Goal: Book appointment/travel/reservation

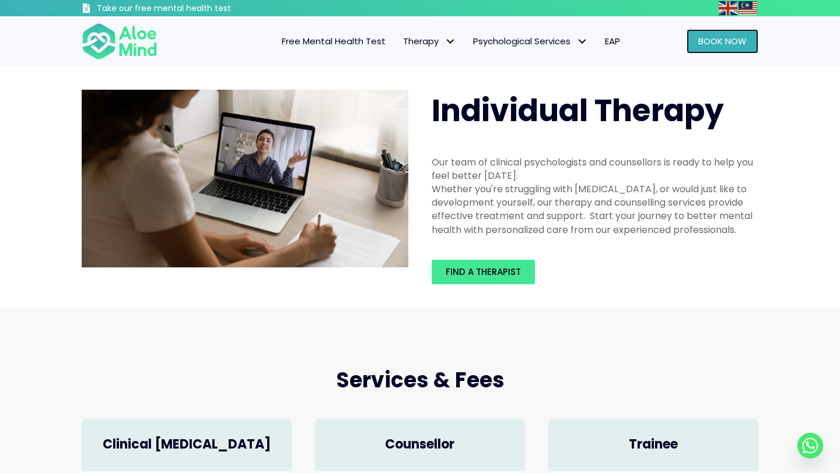
click at [714, 38] on span "Book Now" at bounding box center [722, 41] width 48 height 12
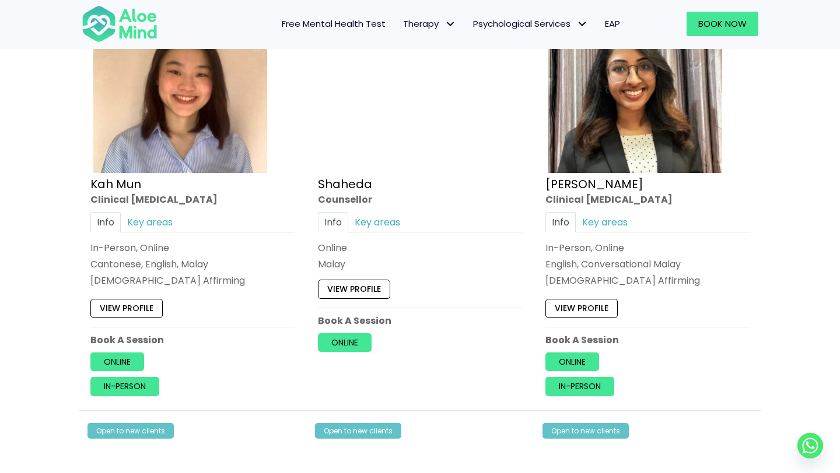
scroll to position [659, 0]
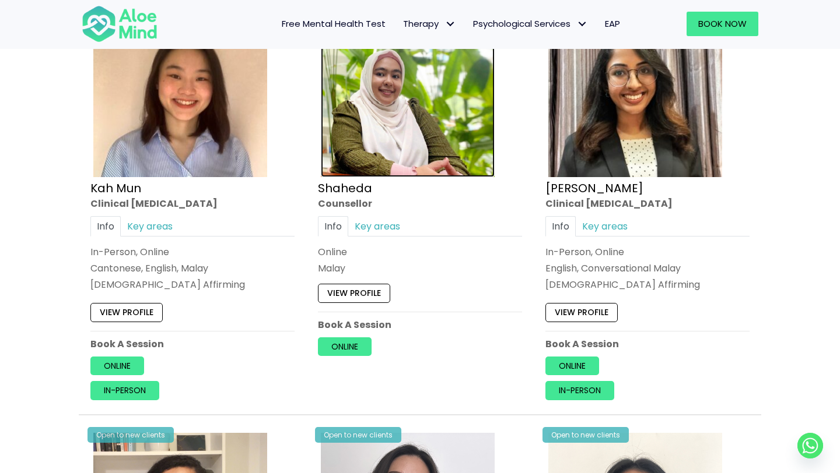
click at [349, 160] on img at bounding box center [408, 90] width 174 height 174
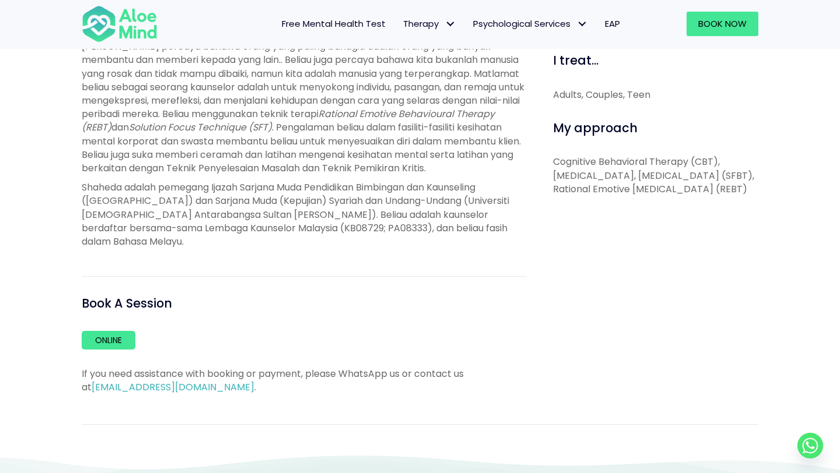
scroll to position [619, 0]
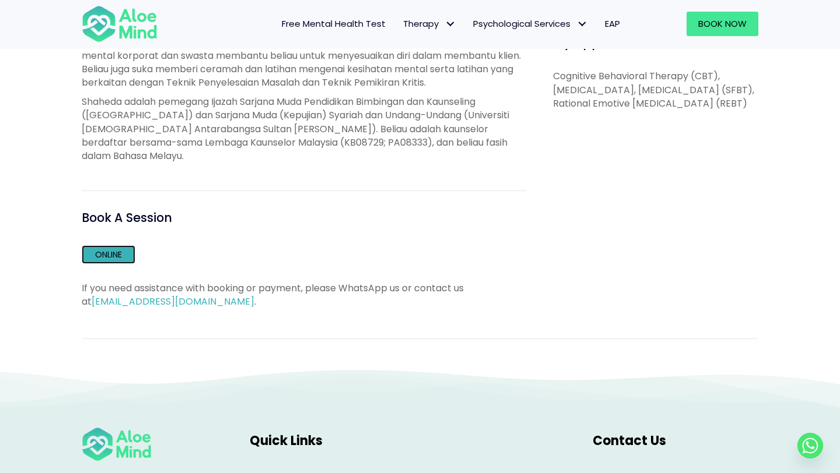
click at [127, 256] on link "Online" at bounding box center [109, 254] width 54 height 19
